Goal: Task Accomplishment & Management: Use online tool/utility

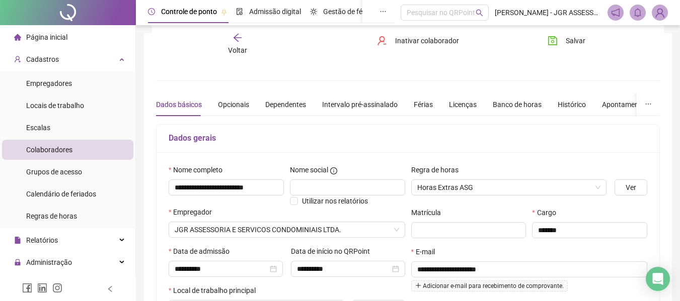
scroll to position [115, 0]
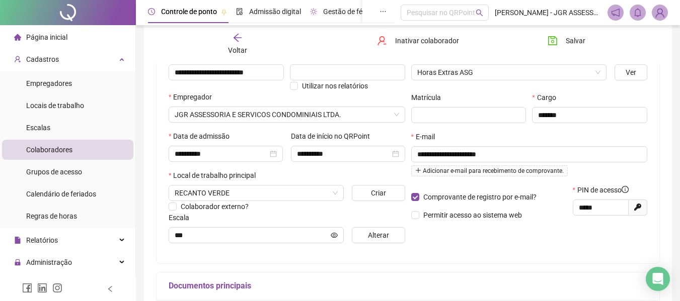
drag, startPoint x: 53, startPoint y: 35, endPoint x: 349, endPoint y: 13, distance: 296.6
click at [53, 35] on span "Página inicial" at bounding box center [46, 37] width 41 height 8
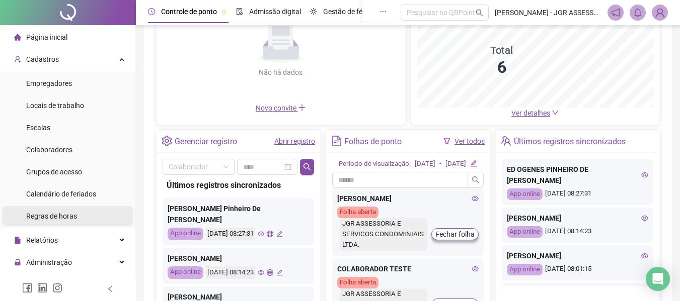
click at [64, 212] on span "Regras de horas" at bounding box center [51, 216] width 51 height 8
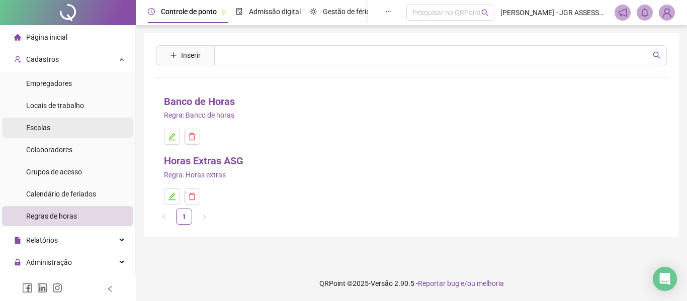
click at [45, 131] on span "Escalas" at bounding box center [38, 128] width 24 height 8
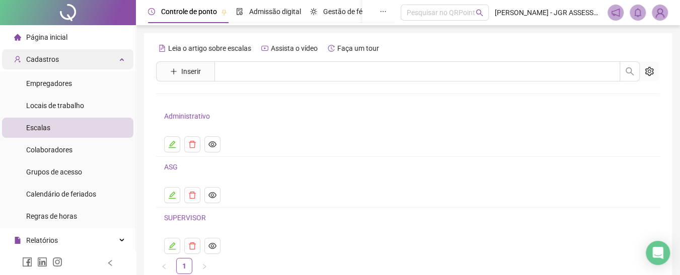
click at [116, 58] on div "Cadastros" at bounding box center [67, 59] width 131 height 20
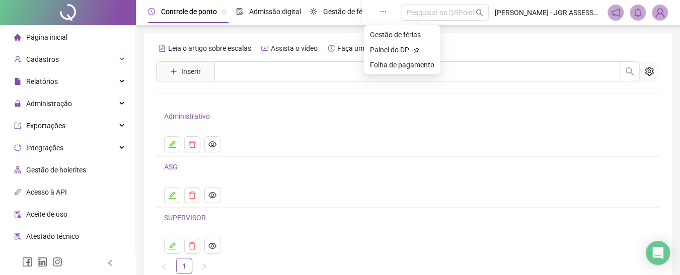
click at [379, 11] on icon "ellipsis" at bounding box center [382, 11] width 7 height 7
click at [385, 67] on span "Folha de pagamento" at bounding box center [402, 65] width 64 height 8
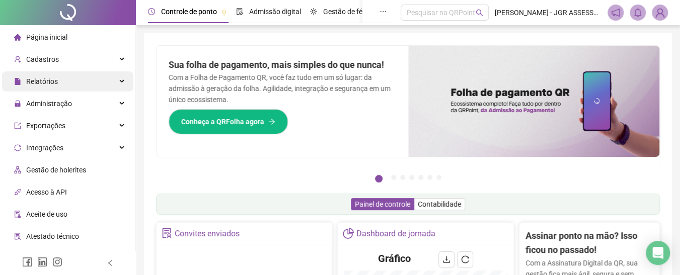
click at [107, 82] on div "Relatórios" at bounding box center [67, 81] width 131 height 20
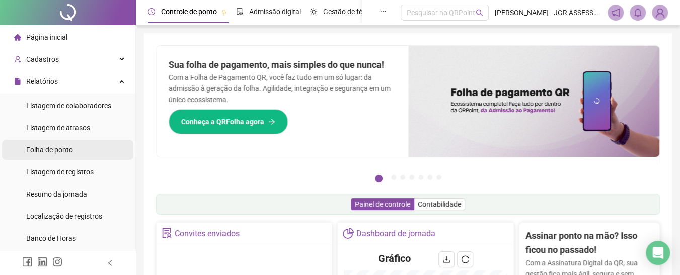
click at [46, 152] on span "Folha de ponto" at bounding box center [49, 150] width 47 height 8
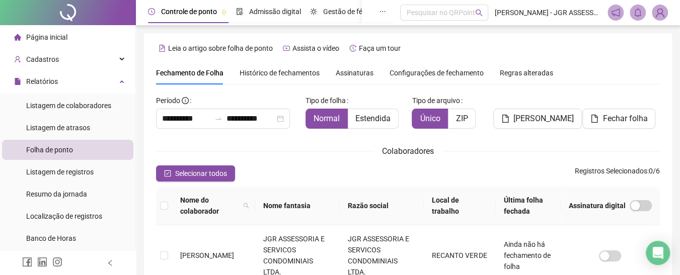
scroll to position [68, 0]
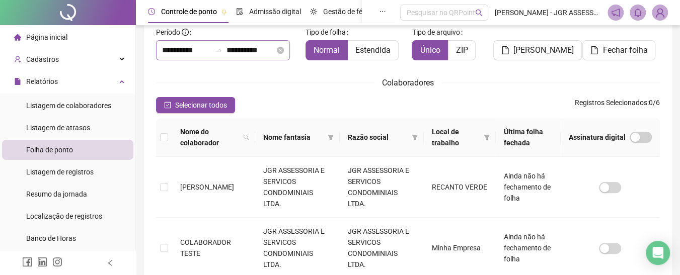
click at [217, 51] on div at bounding box center [218, 50] width 16 height 8
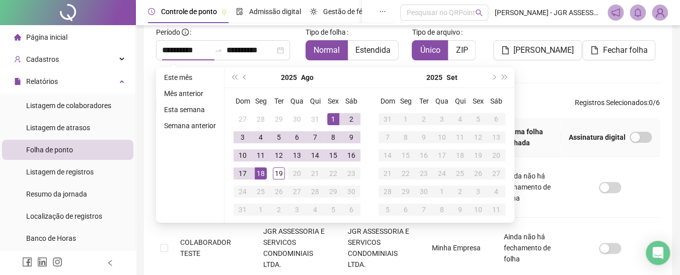
click at [549, 84] on div "Colaboradores" at bounding box center [408, 82] width 504 height 13
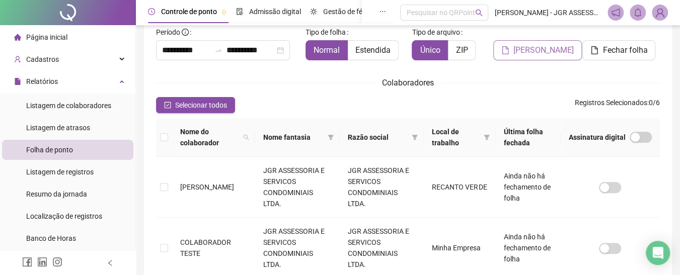
click at [546, 52] on span "[PERSON_NAME]" at bounding box center [543, 50] width 60 height 12
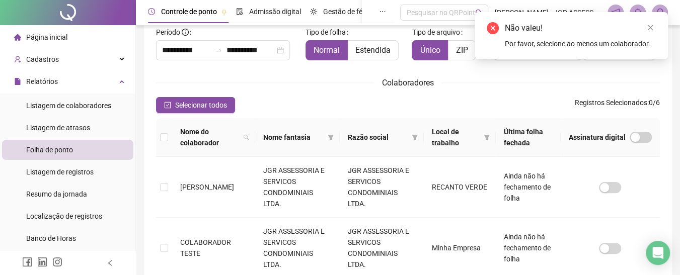
click at [178, 101] on span "Selecionar todos" at bounding box center [201, 105] width 52 height 11
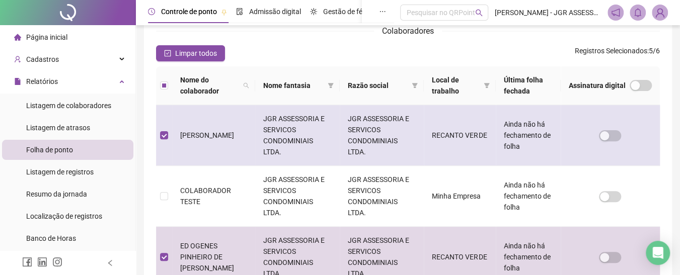
scroll to position [151, 0]
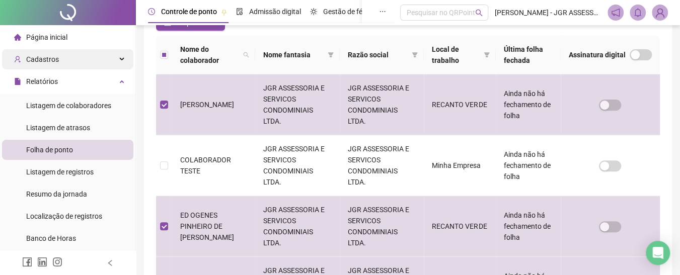
click at [78, 57] on div "Cadastros" at bounding box center [67, 59] width 131 height 20
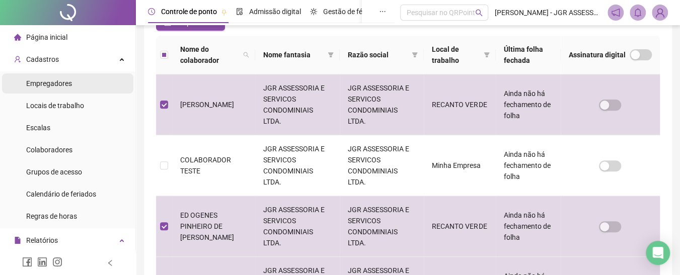
click at [47, 82] on span "Empregadores" at bounding box center [49, 83] width 46 height 8
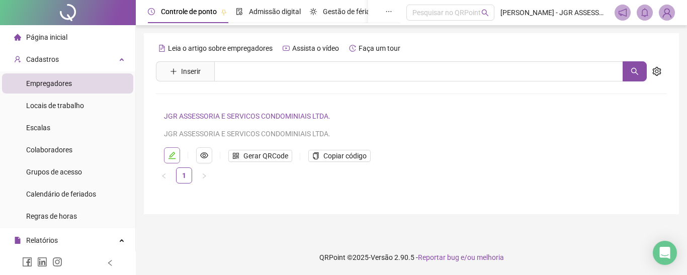
click at [173, 157] on icon "edit" at bounding box center [172, 155] width 8 height 8
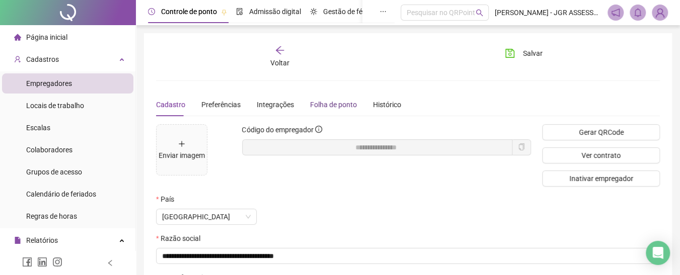
click at [338, 108] on div "Folha de ponto" at bounding box center [333, 104] width 47 height 11
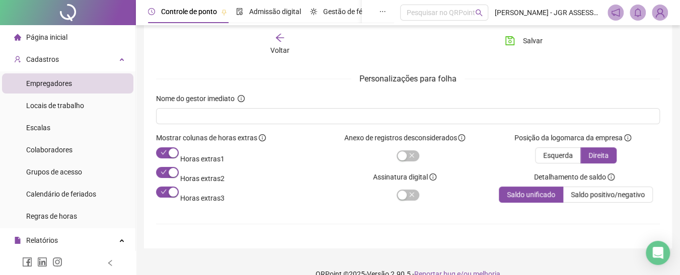
scroll to position [75, 0]
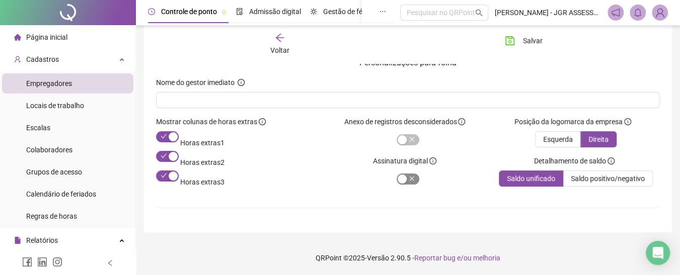
click at [397, 180] on div "button" at bounding box center [401, 179] width 9 height 9
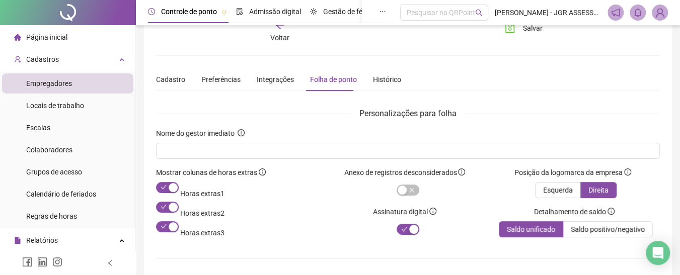
scroll to position [0, 0]
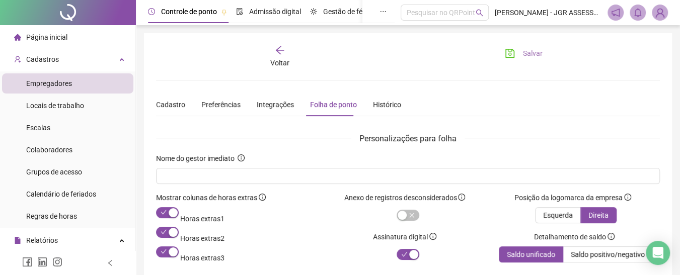
click at [522, 51] on button "Salvar" at bounding box center [523, 53] width 53 height 16
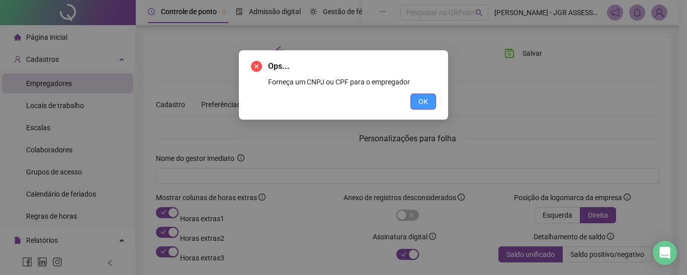
click at [428, 100] on span "OK" at bounding box center [424, 101] width 10 height 11
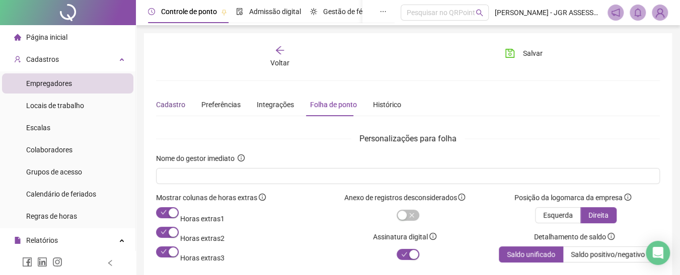
click at [168, 108] on div "Cadastro" at bounding box center [170, 104] width 29 height 11
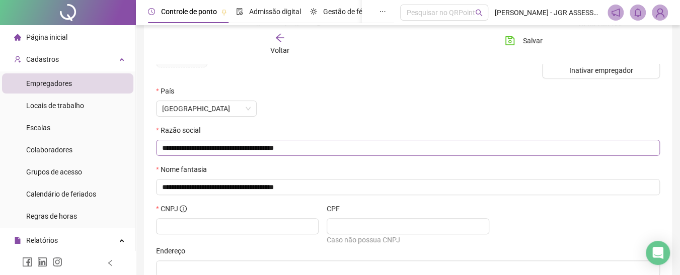
scroll to position [151, 0]
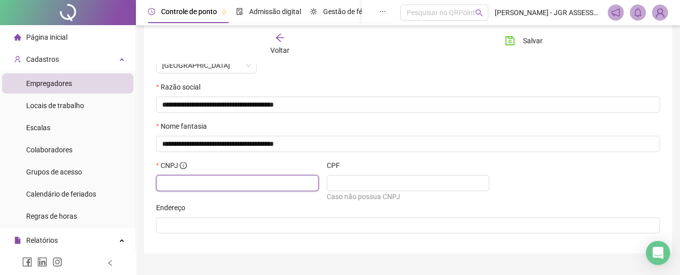
click at [240, 183] on input "text" at bounding box center [236, 183] width 148 height 11
type input "**********"
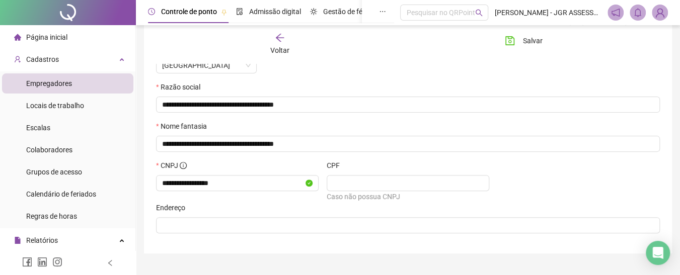
click at [610, 183] on div "**********" at bounding box center [408, 181] width 512 height 42
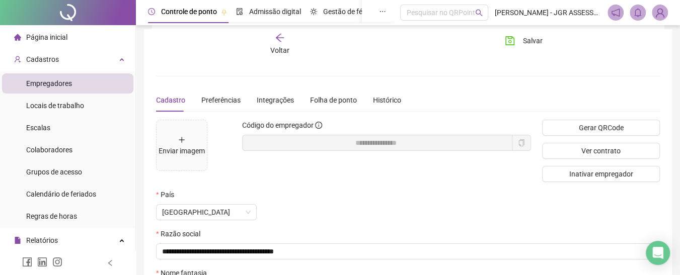
scroll to position [0, 0]
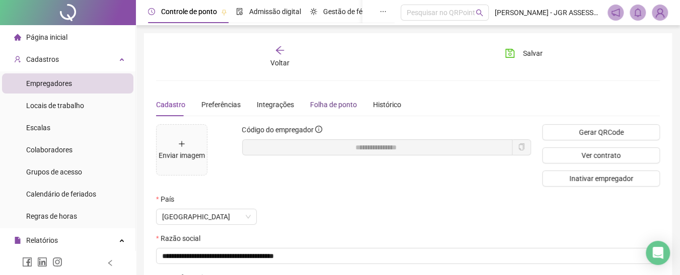
click at [335, 102] on div "Folha de ponto" at bounding box center [333, 104] width 47 height 11
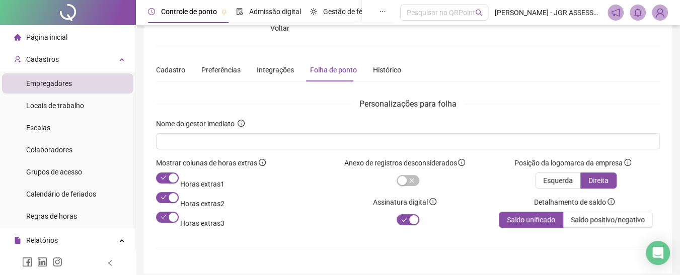
scroll to position [50, 0]
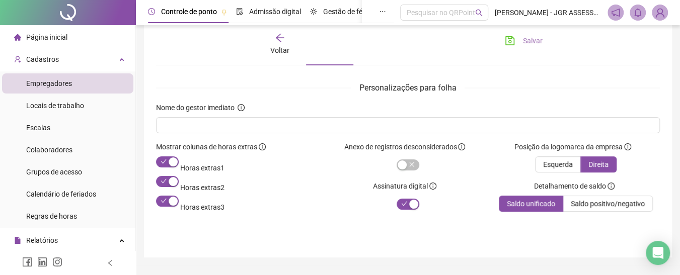
click at [513, 38] on icon "save" at bounding box center [509, 40] width 9 height 9
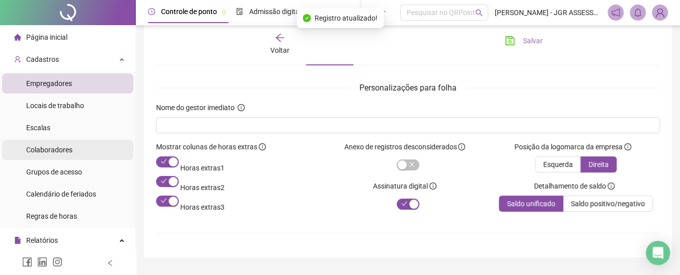
click at [57, 149] on span "Colaboradores" at bounding box center [49, 150] width 46 height 8
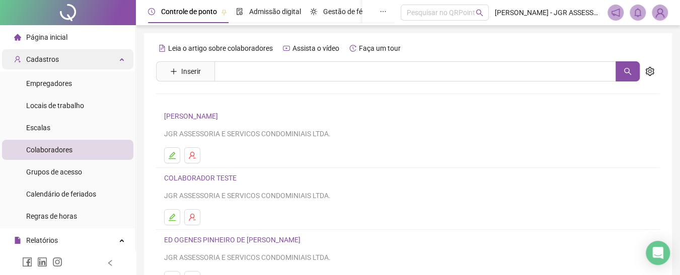
click at [110, 55] on div "Cadastros" at bounding box center [67, 59] width 131 height 20
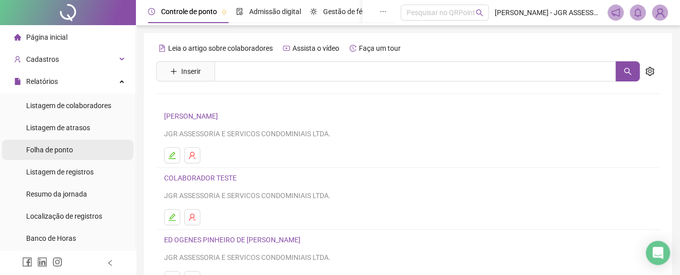
click at [72, 147] on span "Folha de ponto" at bounding box center [49, 150] width 47 height 8
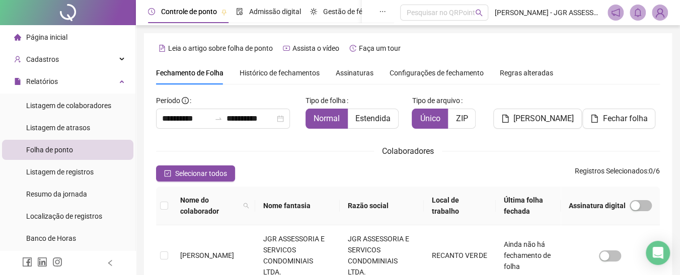
scroll to position [68, 0]
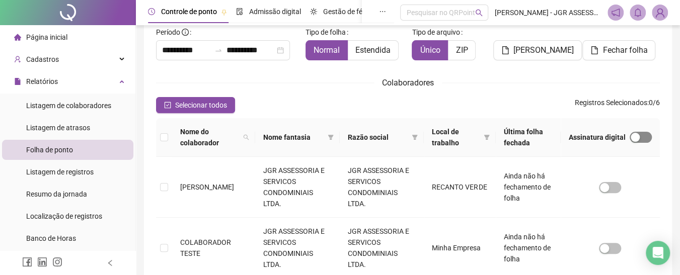
click at [633, 137] on div "button" at bounding box center [634, 137] width 9 height 9
click at [159, 135] on th at bounding box center [164, 137] width 16 height 39
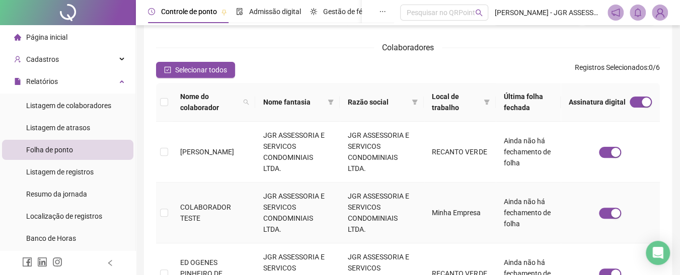
scroll to position [119, 0]
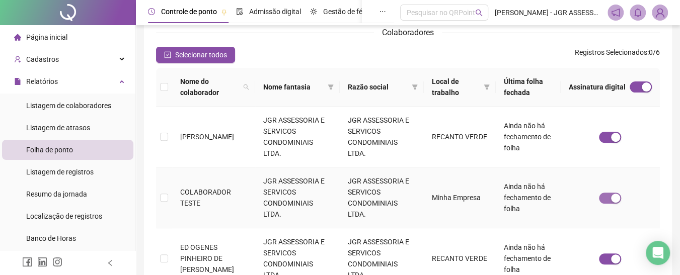
click at [604, 195] on span "button" at bounding box center [610, 198] width 22 height 11
click at [168, 87] on th at bounding box center [164, 87] width 16 height 39
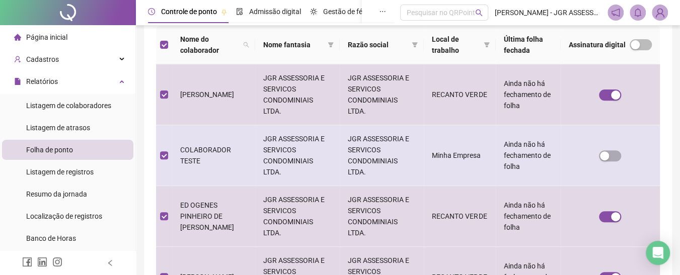
scroll to position [169, 0]
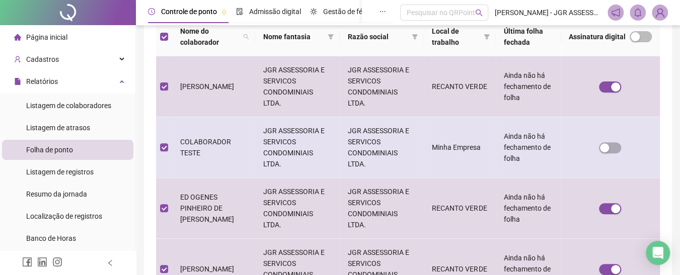
click at [159, 145] on td at bounding box center [164, 147] width 16 height 61
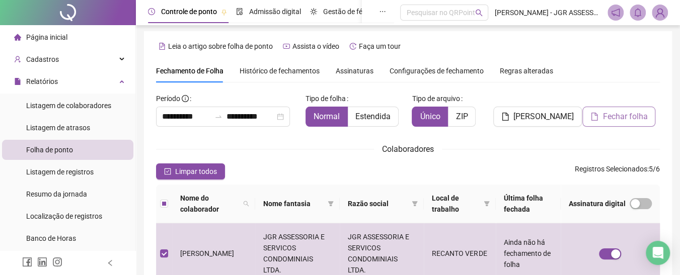
scroll to position [0, 0]
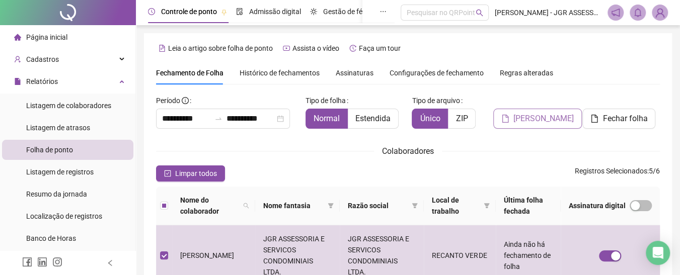
click at [537, 118] on span "[PERSON_NAME]" at bounding box center [543, 119] width 60 height 12
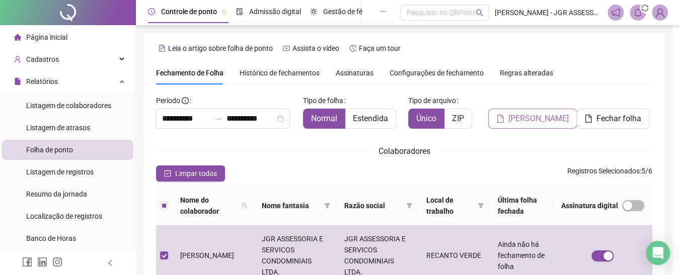
scroll to position [68, 0]
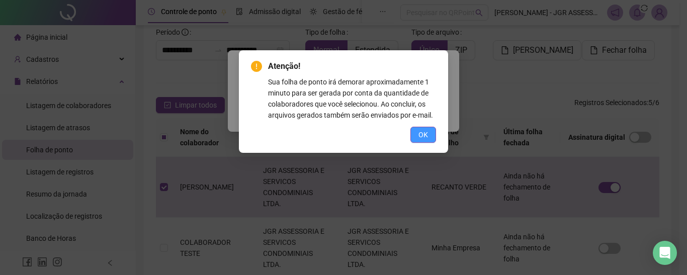
click at [425, 133] on span "OK" at bounding box center [424, 134] width 10 height 11
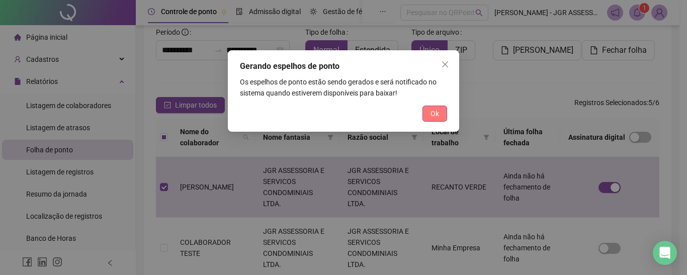
click at [438, 115] on span "Ok" at bounding box center [435, 113] width 9 height 11
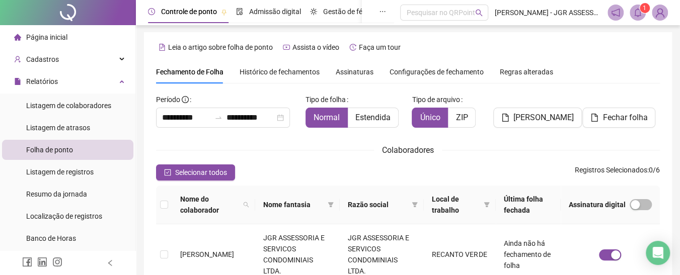
scroll to position [0, 0]
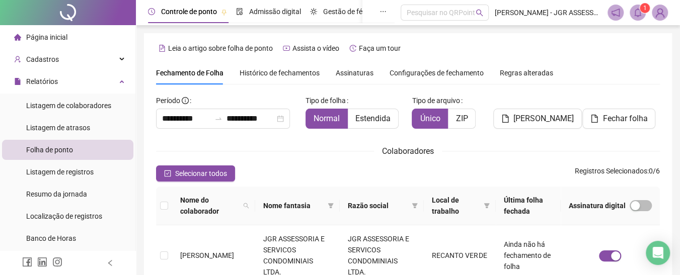
click at [638, 11] on icon "bell" at bounding box center [637, 12] width 9 height 9
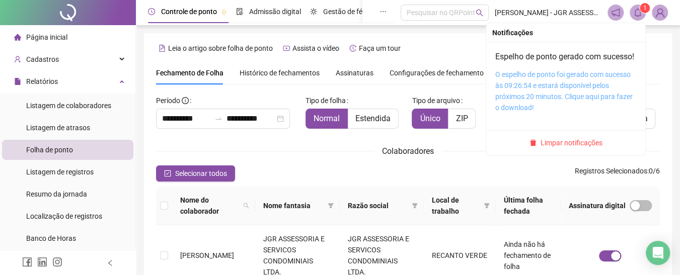
click at [527, 98] on link "O espelho de ponto foi gerado com sucesso às 09:26:54 e estará disponível pelos…" at bounding box center [563, 90] width 137 height 41
